Goal: Task Accomplishment & Management: Complete application form

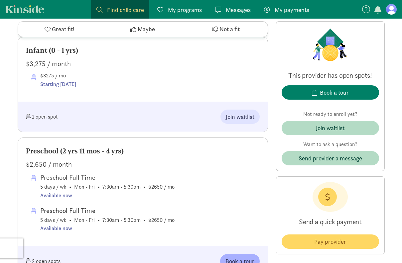
scroll to position [339, 0]
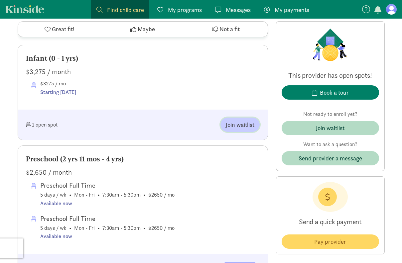
click at [241, 121] on span "Join waitlist" at bounding box center [240, 124] width 29 height 9
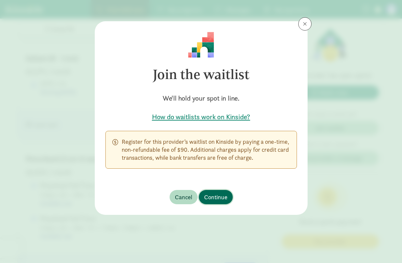
click at [213, 192] on button "Continue" at bounding box center [216, 197] width 34 height 14
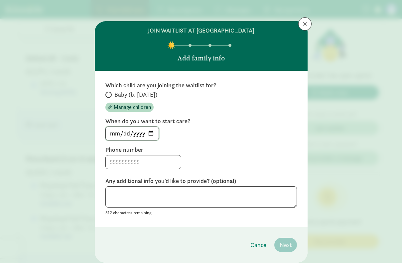
click at [150, 133] on input "[DATE]" at bounding box center [132, 133] width 53 height 13
type input "[DATE]"
click at [106, 94] on input "Baby (b. [DATE])" at bounding box center [107, 95] width 4 height 4
radio input "true"
click at [121, 109] on span "Manage children" at bounding box center [132, 107] width 37 height 8
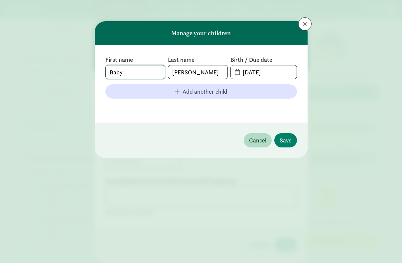
click at [128, 73] on input "Baby" at bounding box center [135, 71] width 59 height 13
type input "[PERSON_NAME]"
click at [245, 70] on input "[DATE]" at bounding box center [267, 71] width 57 height 13
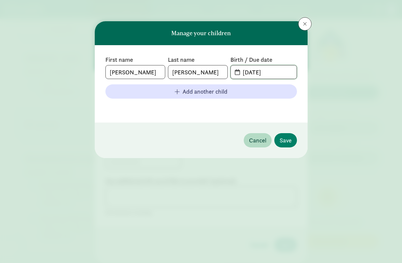
click at [245, 70] on input "[DATE]" at bounding box center [267, 71] width 57 height 13
click at [257, 73] on input "[DATE]" at bounding box center [267, 71] width 57 height 13
drag, startPoint x: 282, startPoint y: 72, endPoint x: 261, endPoint y: 70, distance: 21.0
click at [261, 70] on input "[DATE]" at bounding box center [267, 71] width 57 height 13
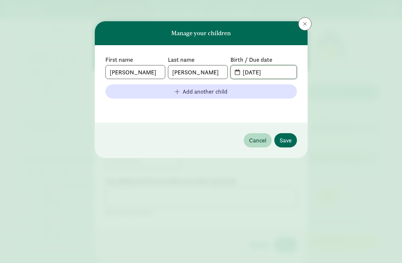
type input "[DATE]"
click at [283, 141] on span "Save" at bounding box center [285, 140] width 12 height 9
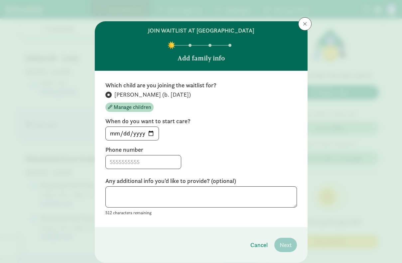
scroll to position [21, 0]
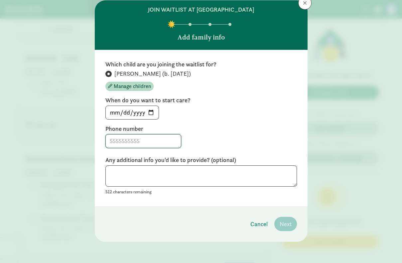
click at [143, 144] on input at bounding box center [143, 141] width 75 height 13
type input "9522218523"
click at [142, 177] on textarea at bounding box center [200, 176] width 191 height 22
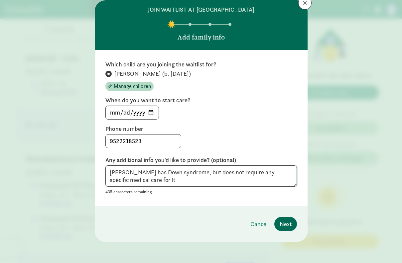
type textarea "[PERSON_NAME] has Down syndrome, but does not require any specific medical care…"
click at [291, 224] on button "Next" at bounding box center [285, 224] width 23 height 14
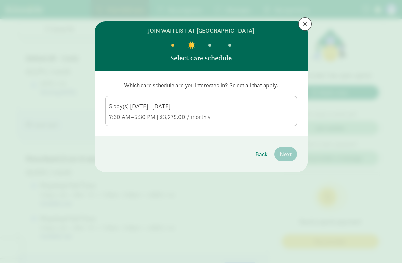
scroll to position [0, 0]
click at [241, 111] on div "5 day(s) [DATE]–[DATE] 7:30 AM–5:30 PM | $3,275.00 / monthly" at bounding box center [201, 111] width 184 height 19
click at [0, 0] on input "5 day(s) [DATE]–[DATE] 7:30 AM–5:30 PM | $3,275.00 / monthly" at bounding box center [0, 0] width 0 height 0
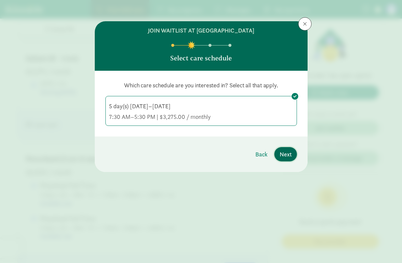
click at [283, 155] on span "Next" at bounding box center [285, 154] width 12 height 9
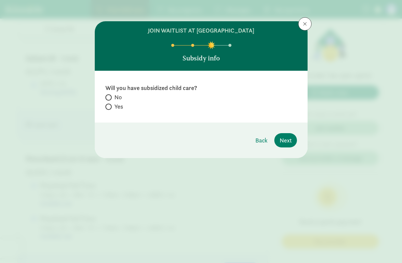
click at [110, 98] on span at bounding box center [108, 97] width 6 height 6
click at [110, 98] on input "No" at bounding box center [107, 97] width 4 height 4
radio input "true"
click at [283, 138] on span "Next" at bounding box center [285, 140] width 12 height 9
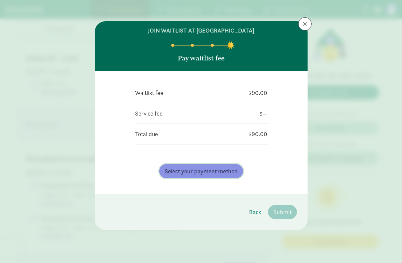
click at [219, 171] on span "Select your payment method" at bounding box center [200, 171] width 73 height 9
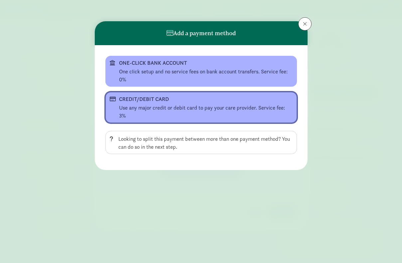
click at [171, 102] on div "CREDIT/DEBIT CARD" at bounding box center [200, 99] width 163 height 8
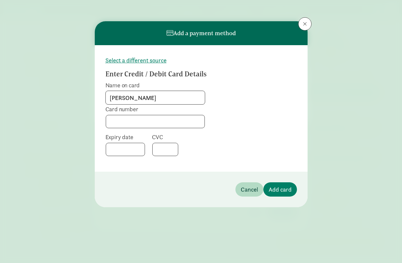
type input "[PERSON_NAME]"
click at [285, 188] on span "Add card" at bounding box center [279, 189] width 23 height 9
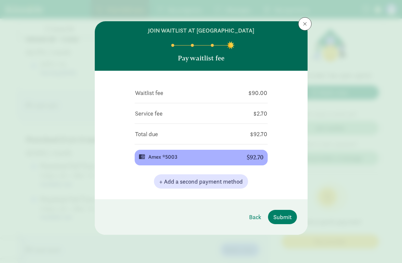
scroll to position [359, 0]
click at [283, 216] on span "Submit" at bounding box center [282, 217] width 18 height 9
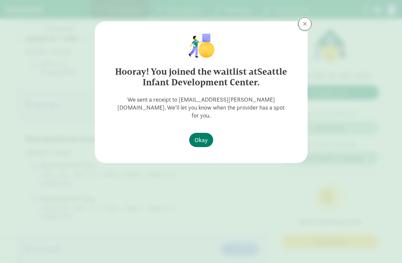
click at [303, 25] on span at bounding box center [305, 23] width 4 height 5
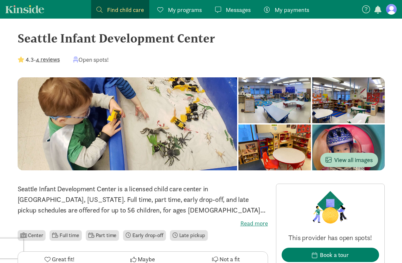
scroll to position [0, 0]
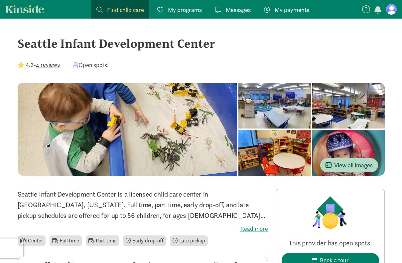
click at [311, 130] on div at bounding box center [274, 153] width 72 height 46
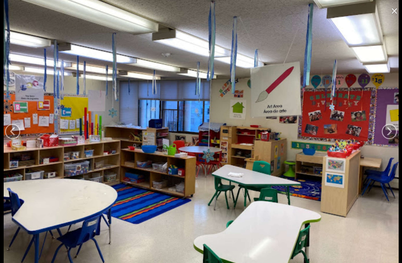
click at [397, 5] on link "×" at bounding box center [393, 10] width 15 height 20
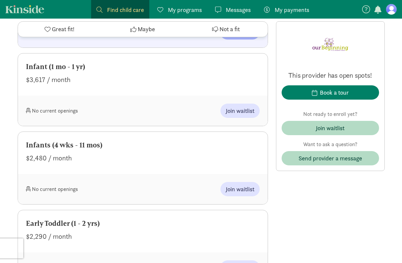
scroll to position [851, 0]
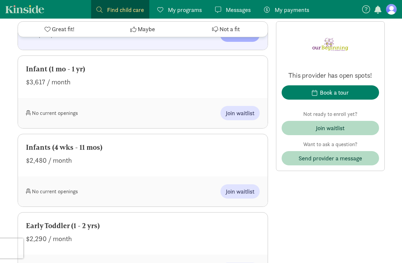
click at [50, 66] on div "Infant (1 mo - 1 yr) $3,617 / month" at bounding box center [142, 77] width 249 height 42
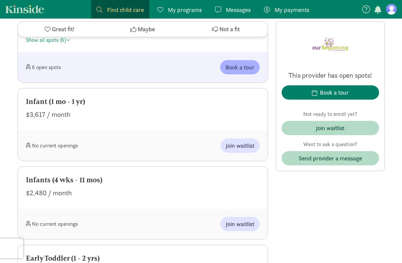
scroll to position [817, 0]
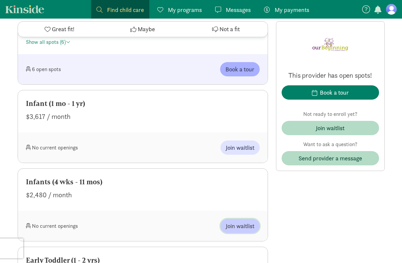
click at [248, 222] on span "Join waitlist" at bounding box center [240, 226] width 29 height 9
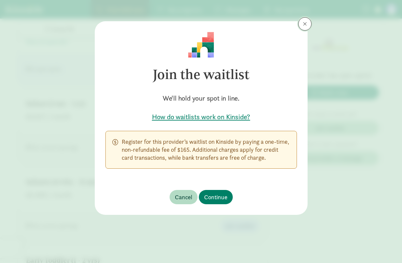
click at [306, 27] on button at bounding box center [304, 23] width 13 height 13
